Goal: Transaction & Acquisition: Book appointment/travel/reservation

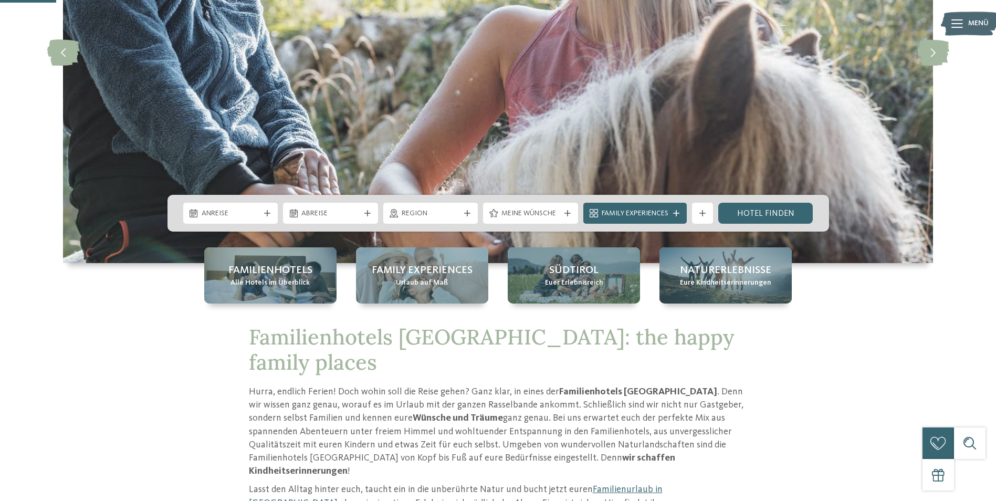
scroll to position [262, 0]
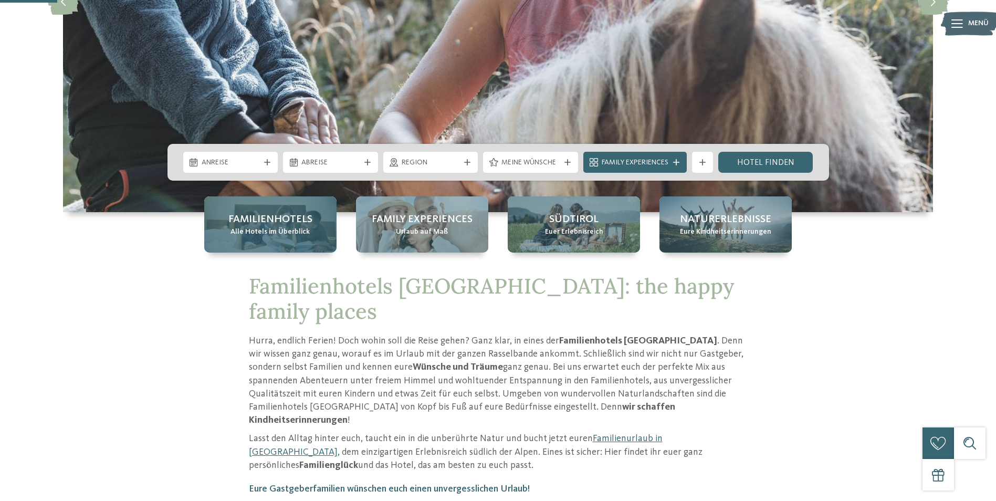
click at [303, 246] on div "Familienhotels Alle Hotels im Überblick" at bounding box center [270, 224] width 132 height 56
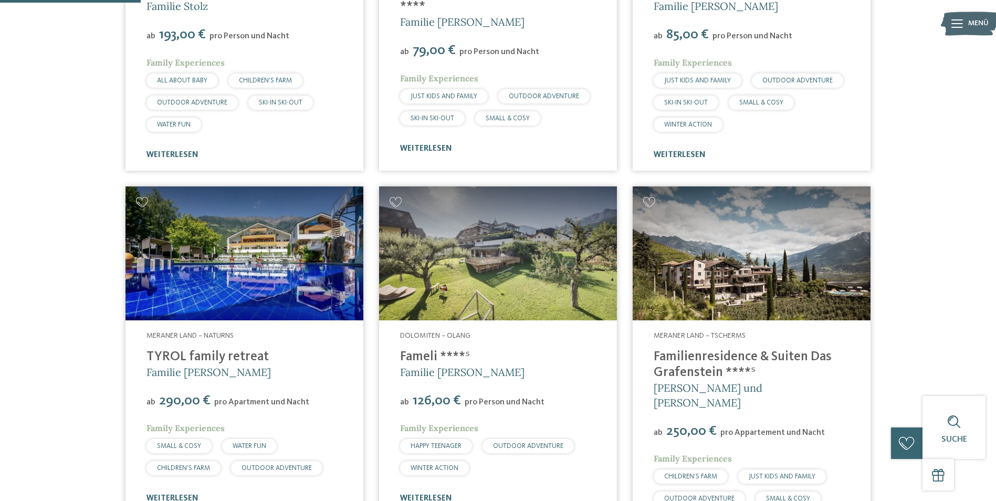
scroll to position [577, 0]
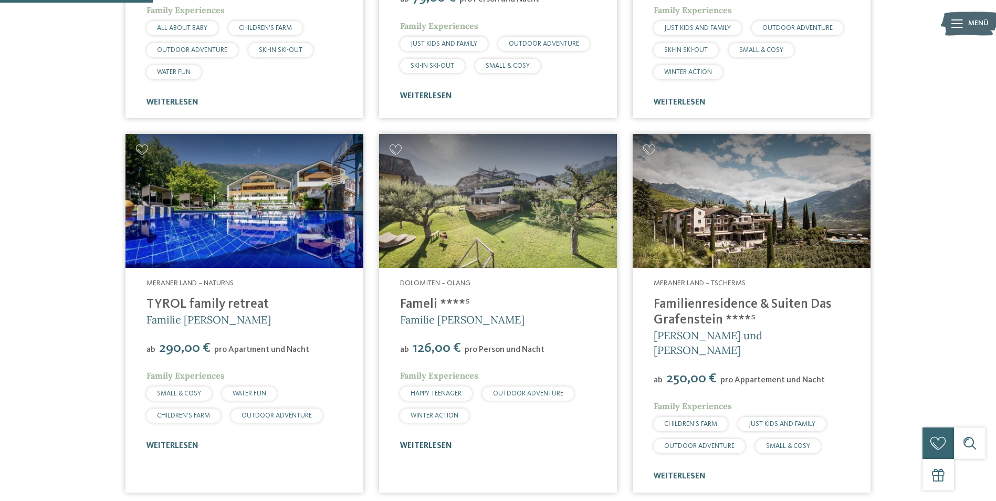
click at [525, 242] on img at bounding box center [498, 201] width 238 height 134
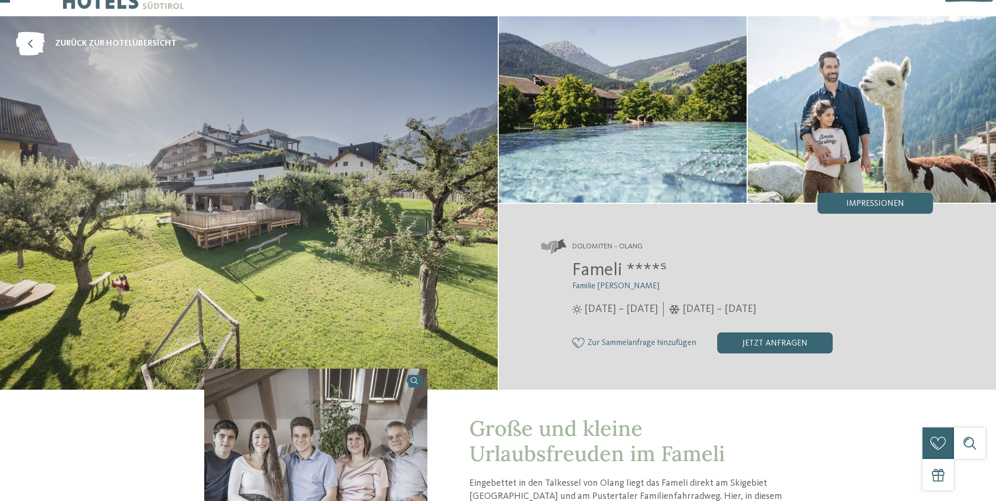
scroll to position [52, 0]
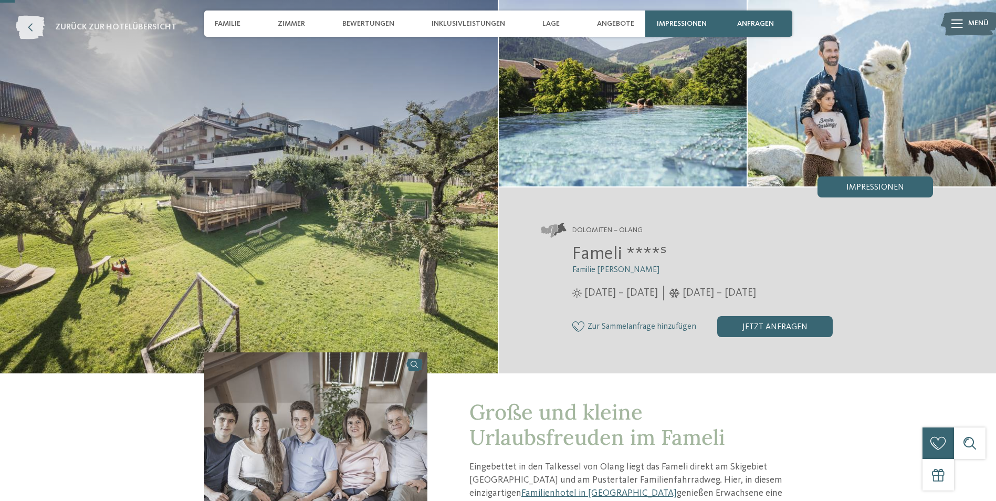
click at [37, 31] on icon at bounding box center [30, 28] width 29 height 24
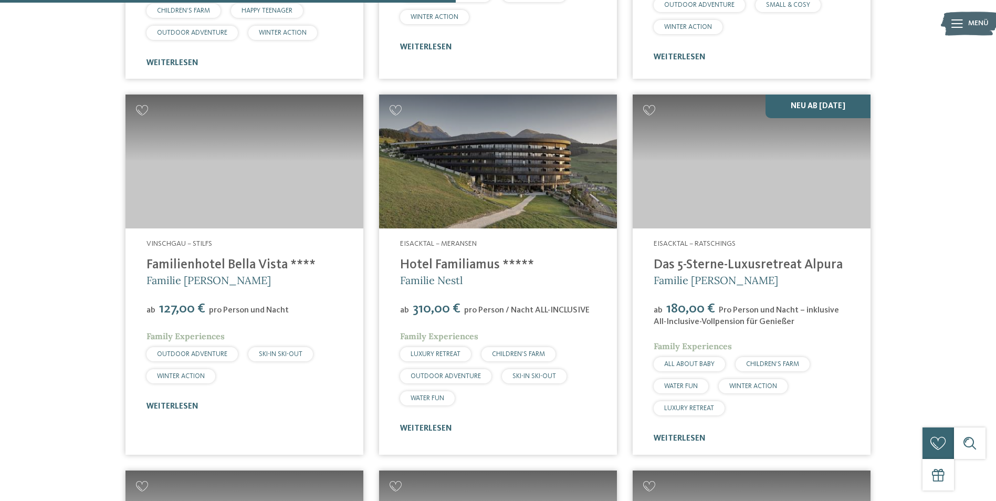
scroll to position [1732, 0]
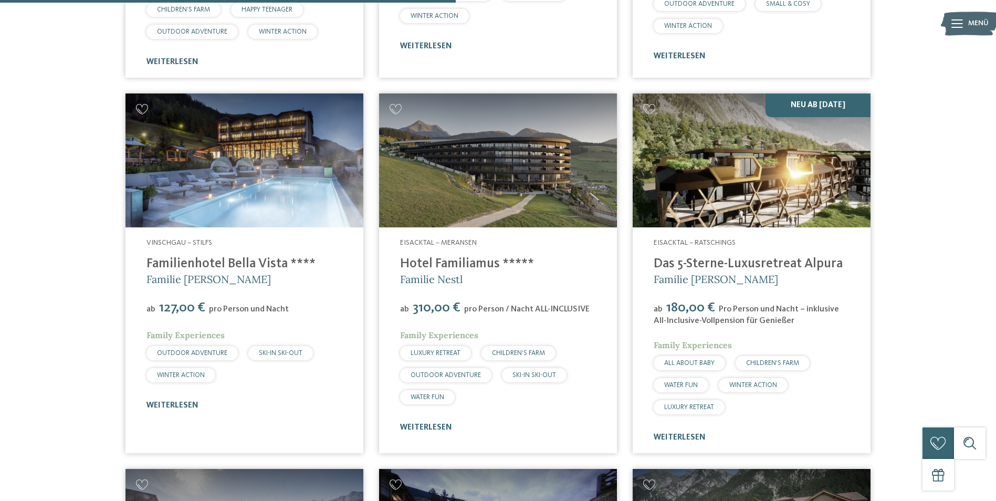
click at [748, 191] on img at bounding box center [751, 160] width 238 height 134
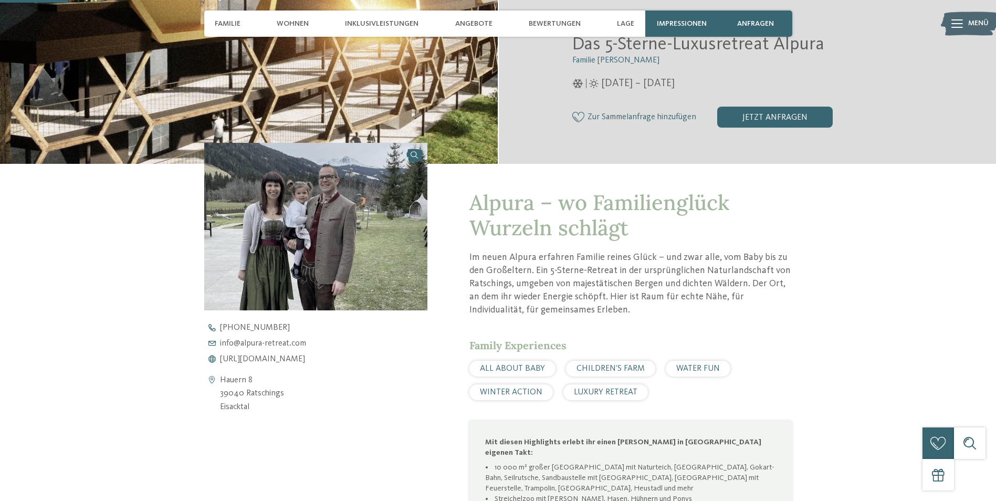
scroll to position [262, 0]
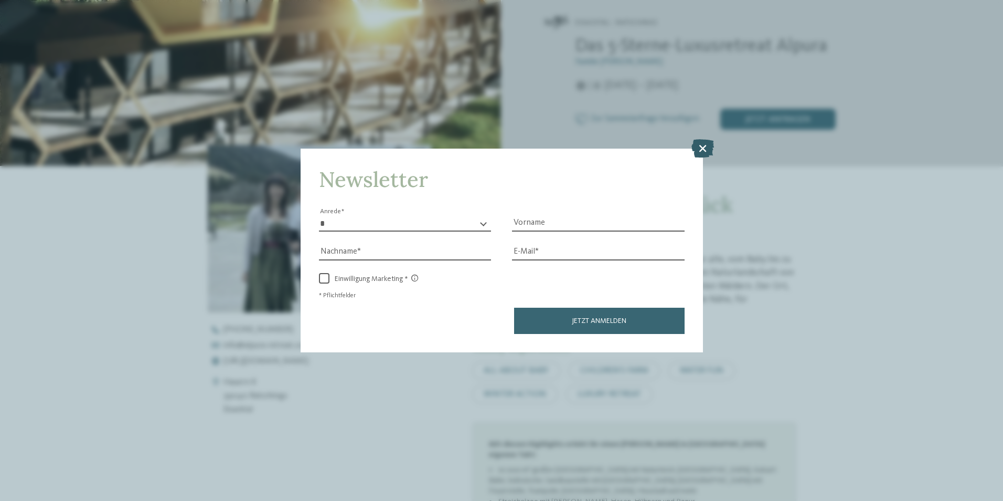
click at [700, 151] on icon at bounding box center [703, 148] width 23 height 18
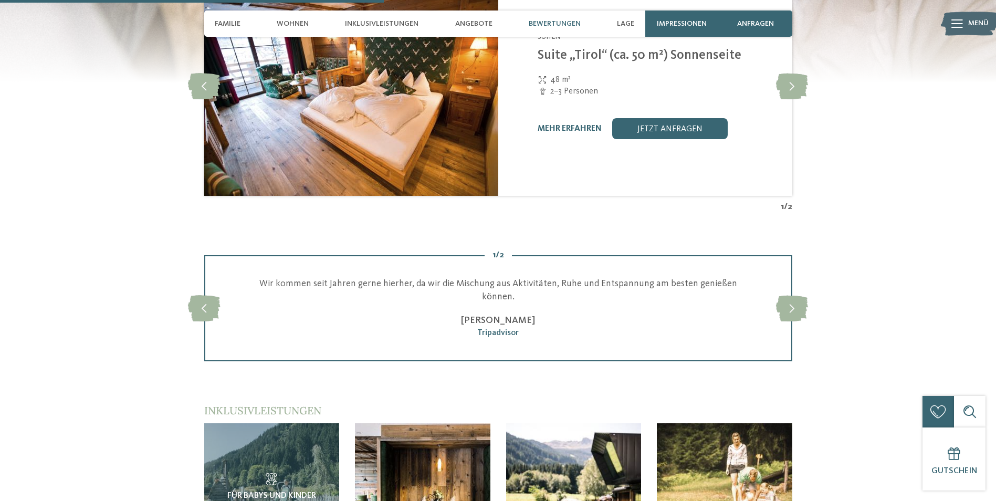
scroll to position [1522, 0]
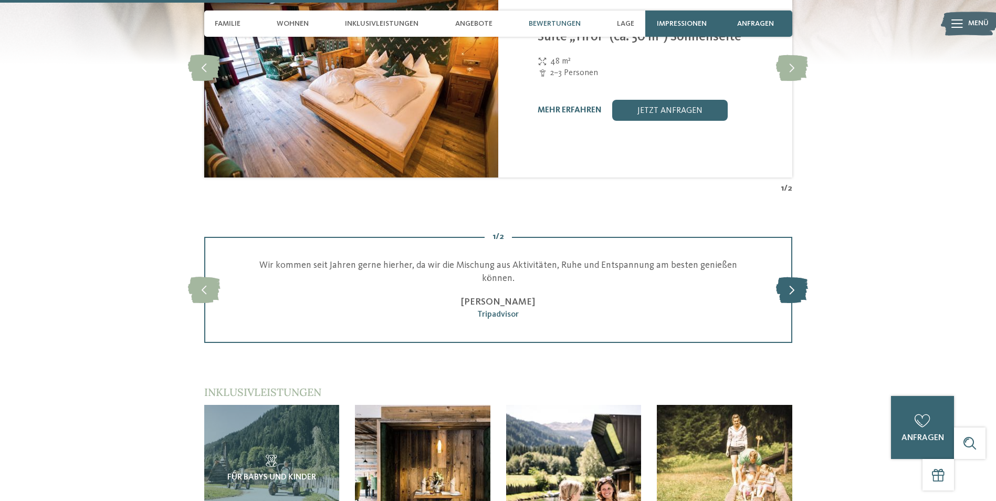
click at [799, 285] on icon at bounding box center [792, 290] width 32 height 26
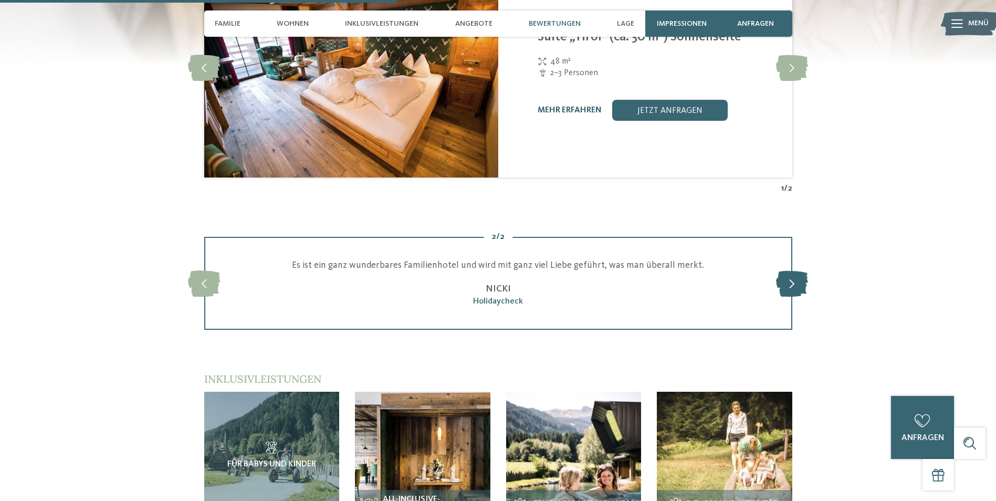
click at [794, 282] on icon at bounding box center [792, 283] width 32 height 26
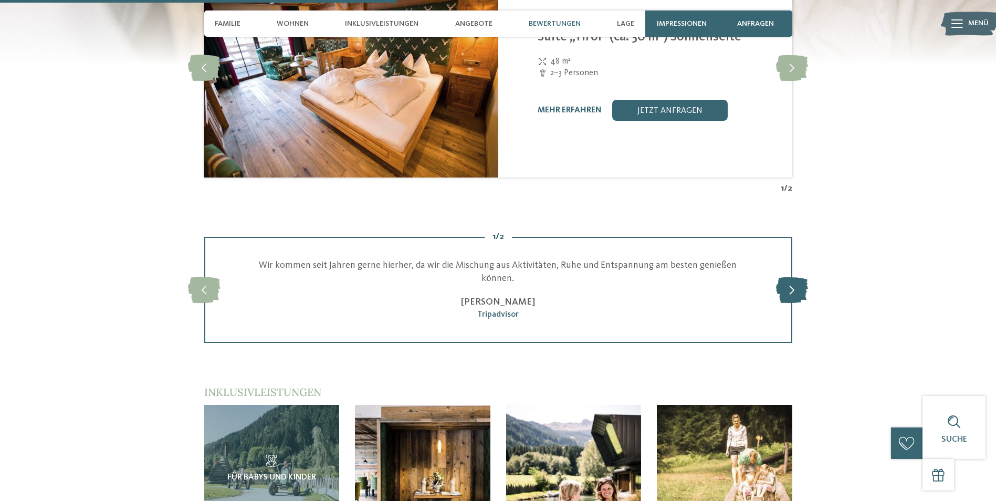
click at [790, 281] on icon at bounding box center [792, 290] width 32 height 26
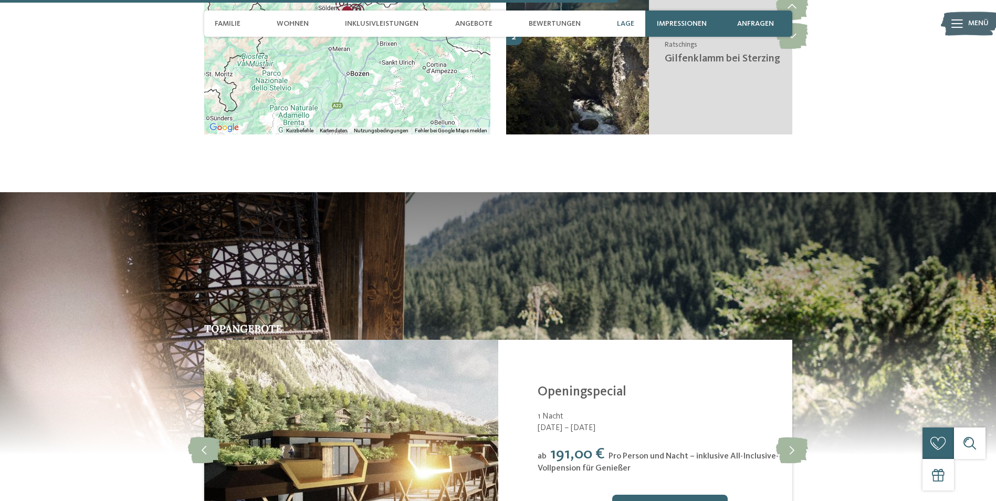
scroll to position [2414, 0]
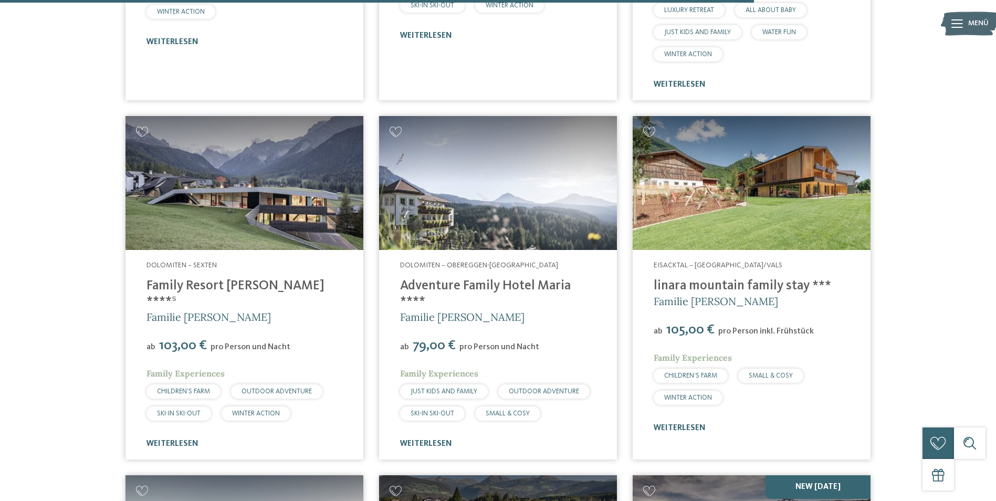
scroll to position [2939, 0]
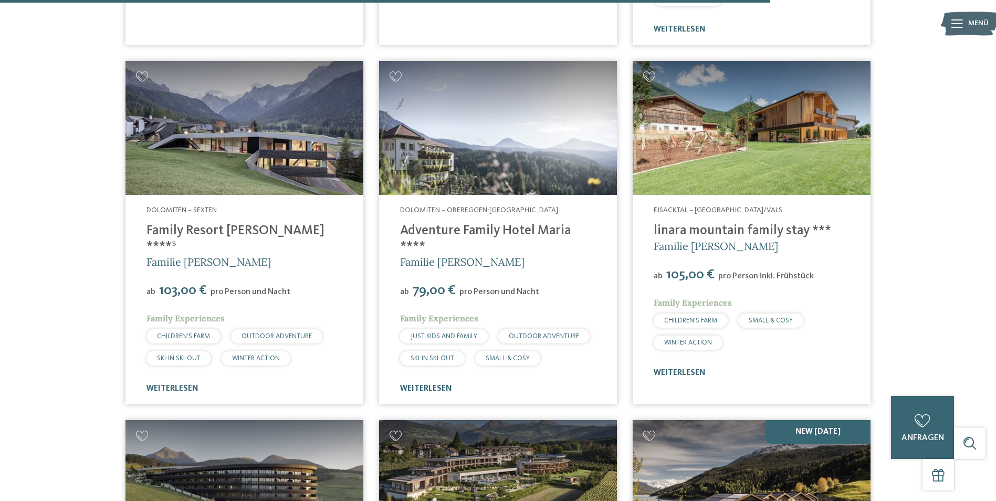
click at [710, 144] on img at bounding box center [751, 128] width 238 height 134
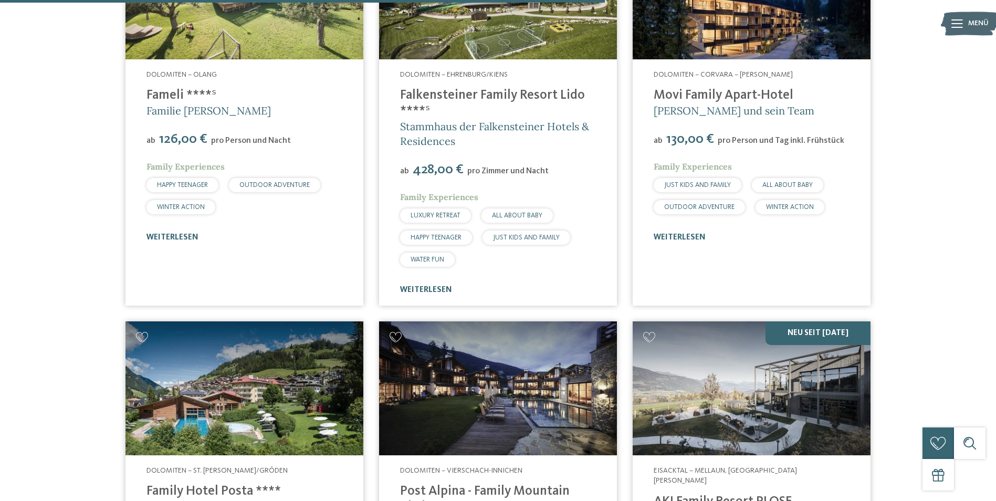
scroll to position [2309, 0]
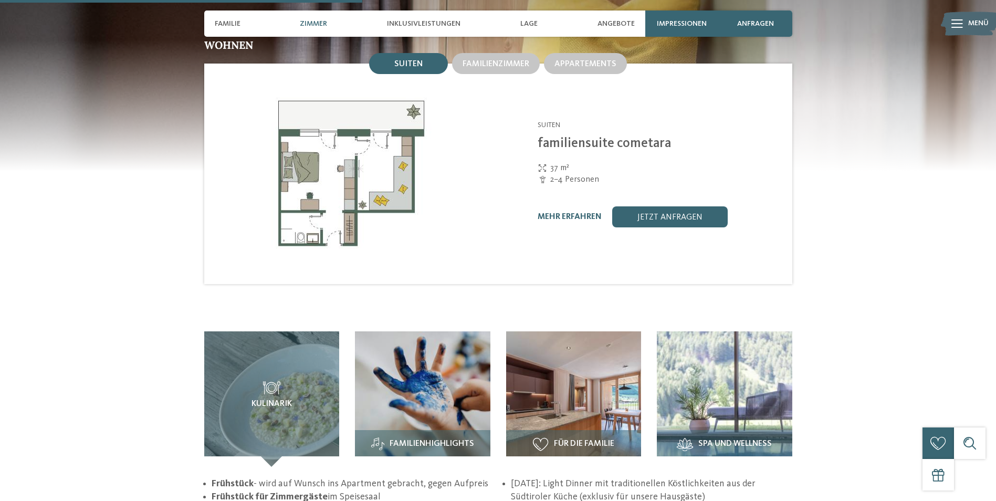
scroll to position [1259, 0]
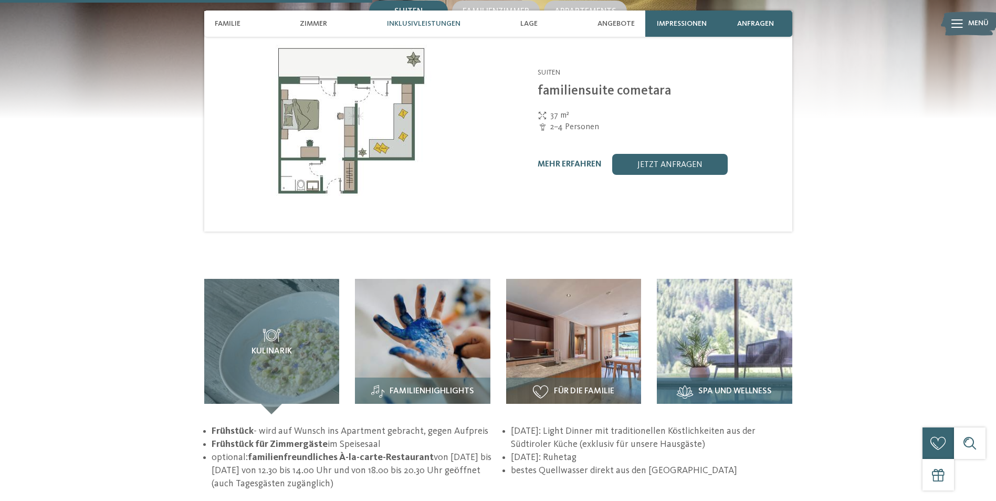
click at [708, 342] on img at bounding box center [724, 346] width 135 height 135
